Goal: Information Seeking & Learning: Learn about a topic

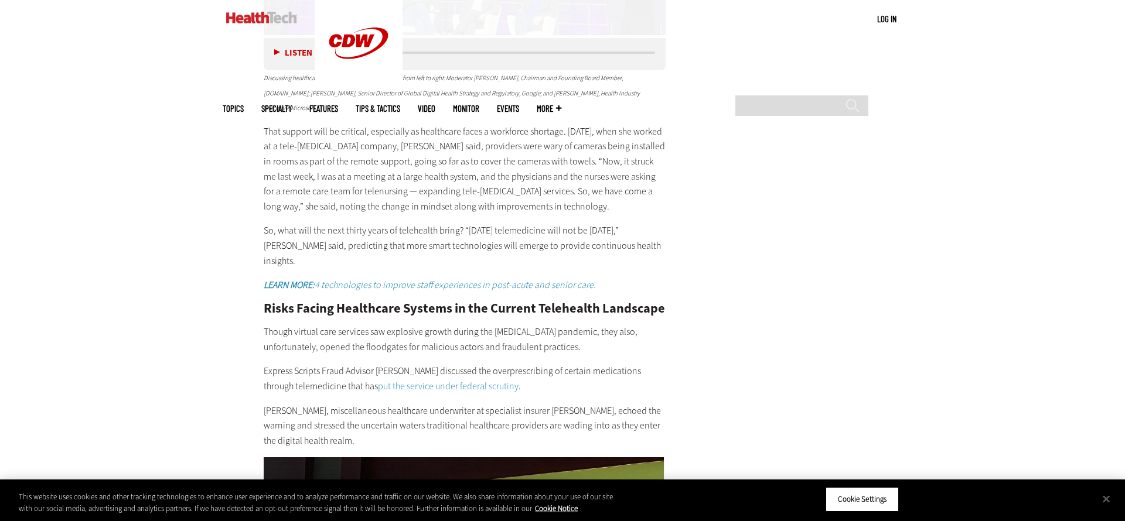
scroll to position [3049, 0]
